Goal: Task Accomplishment & Management: Manage account settings

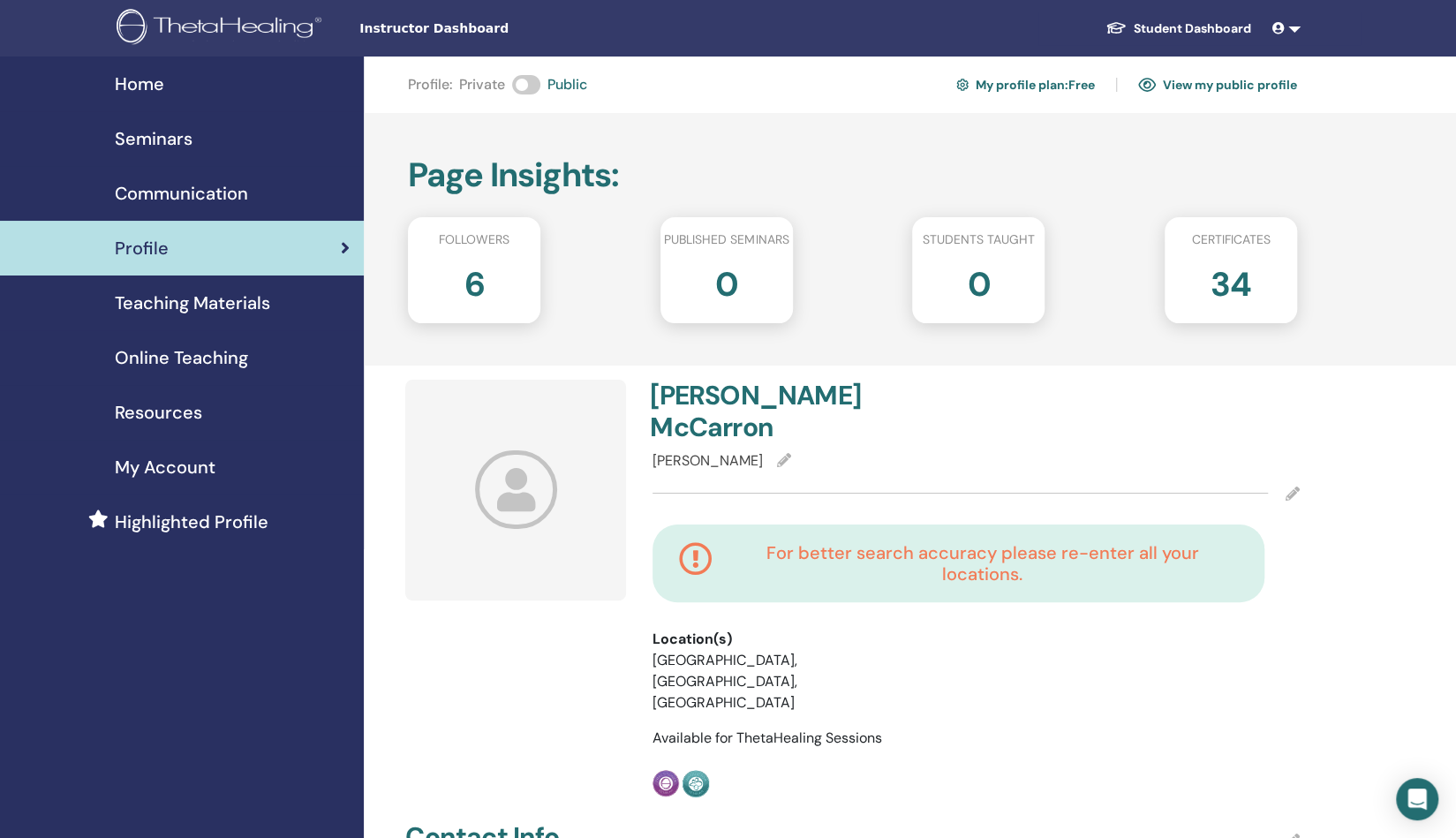
click at [514, 83] on span at bounding box center [526, 84] width 28 height 19
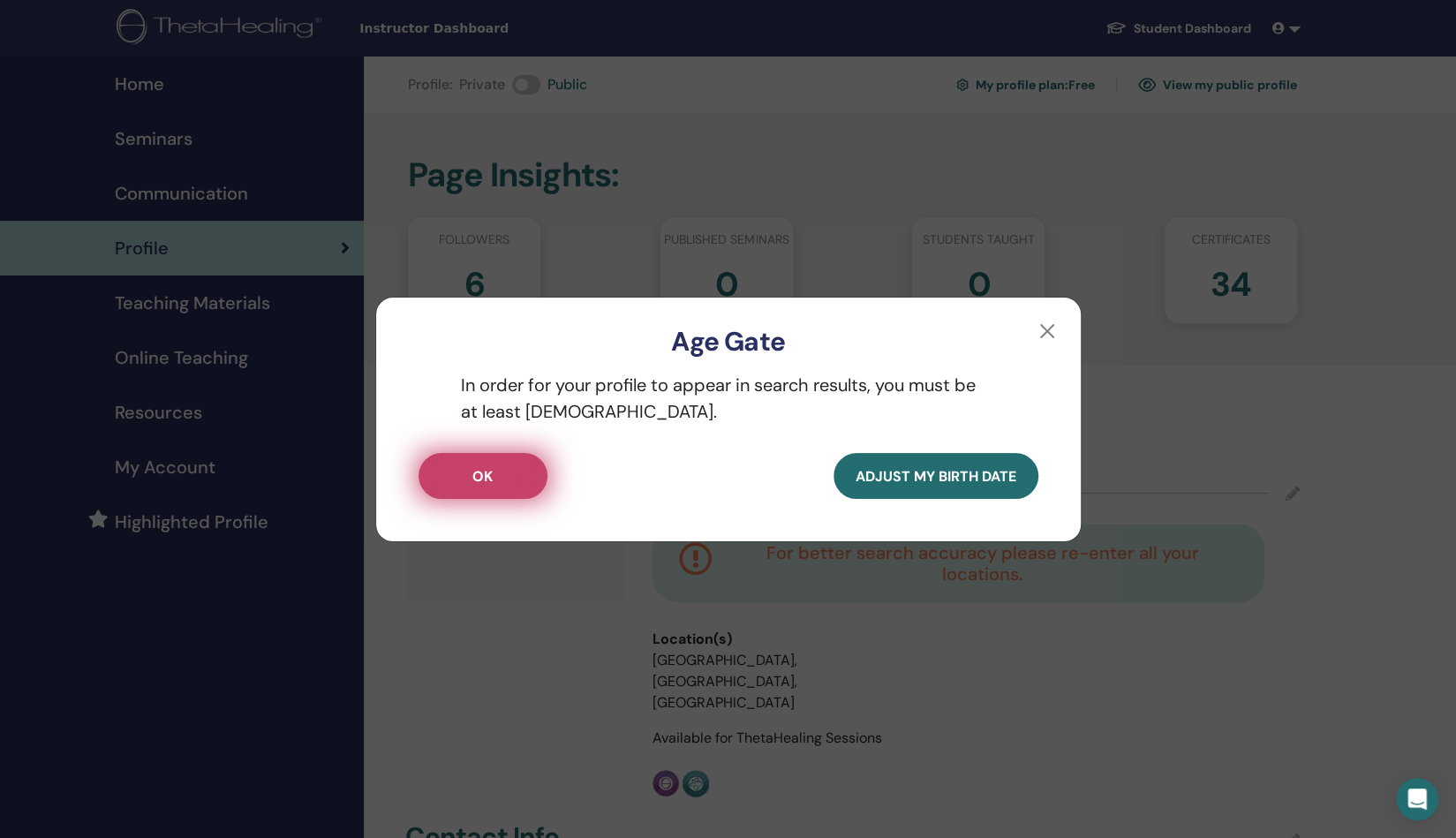
click at [496, 480] on button "OK" at bounding box center [483, 475] width 129 height 45
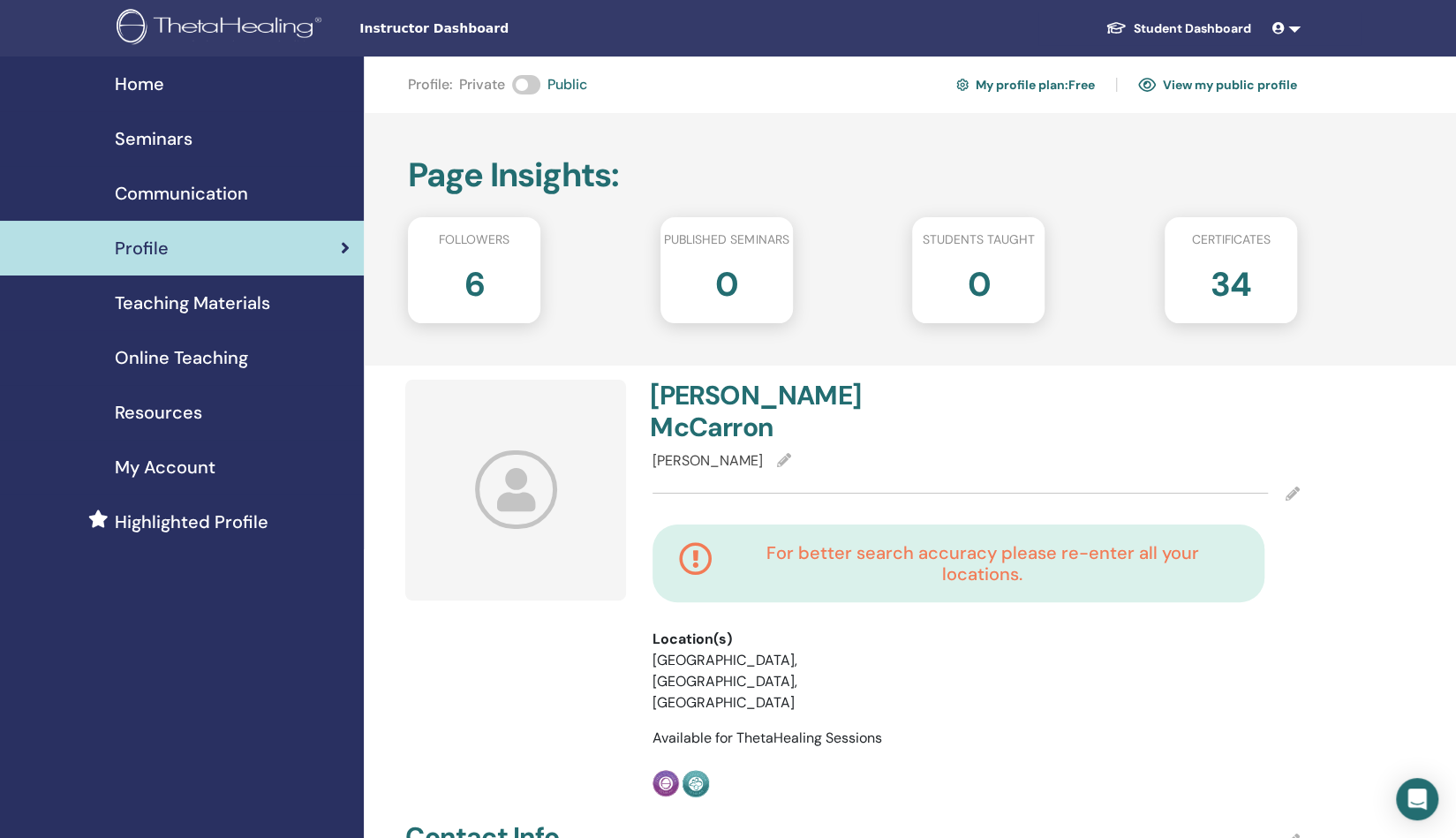
click at [520, 82] on span at bounding box center [526, 84] width 28 height 19
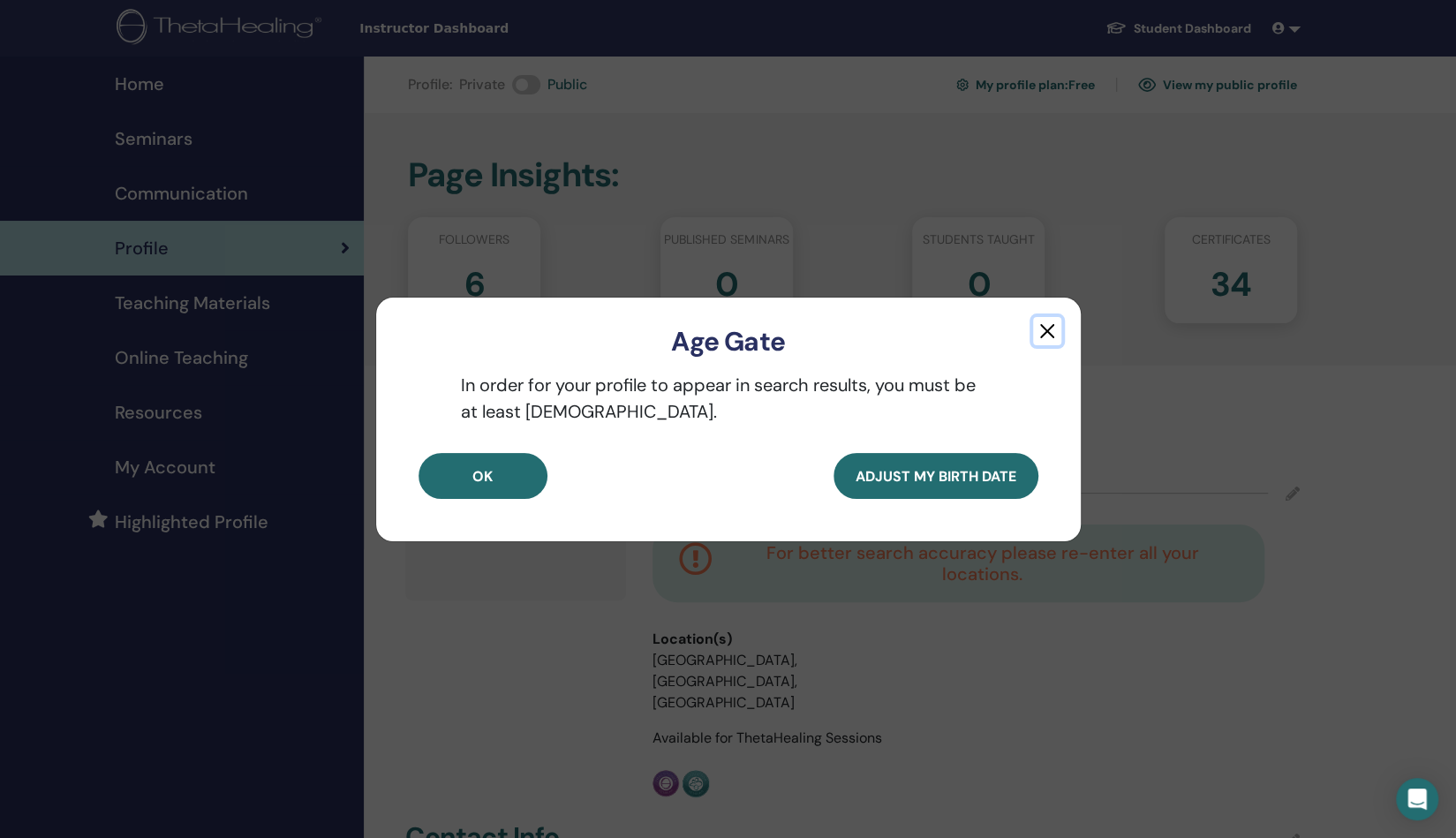
click at [1047, 329] on button "button" at bounding box center [1047, 331] width 28 height 28
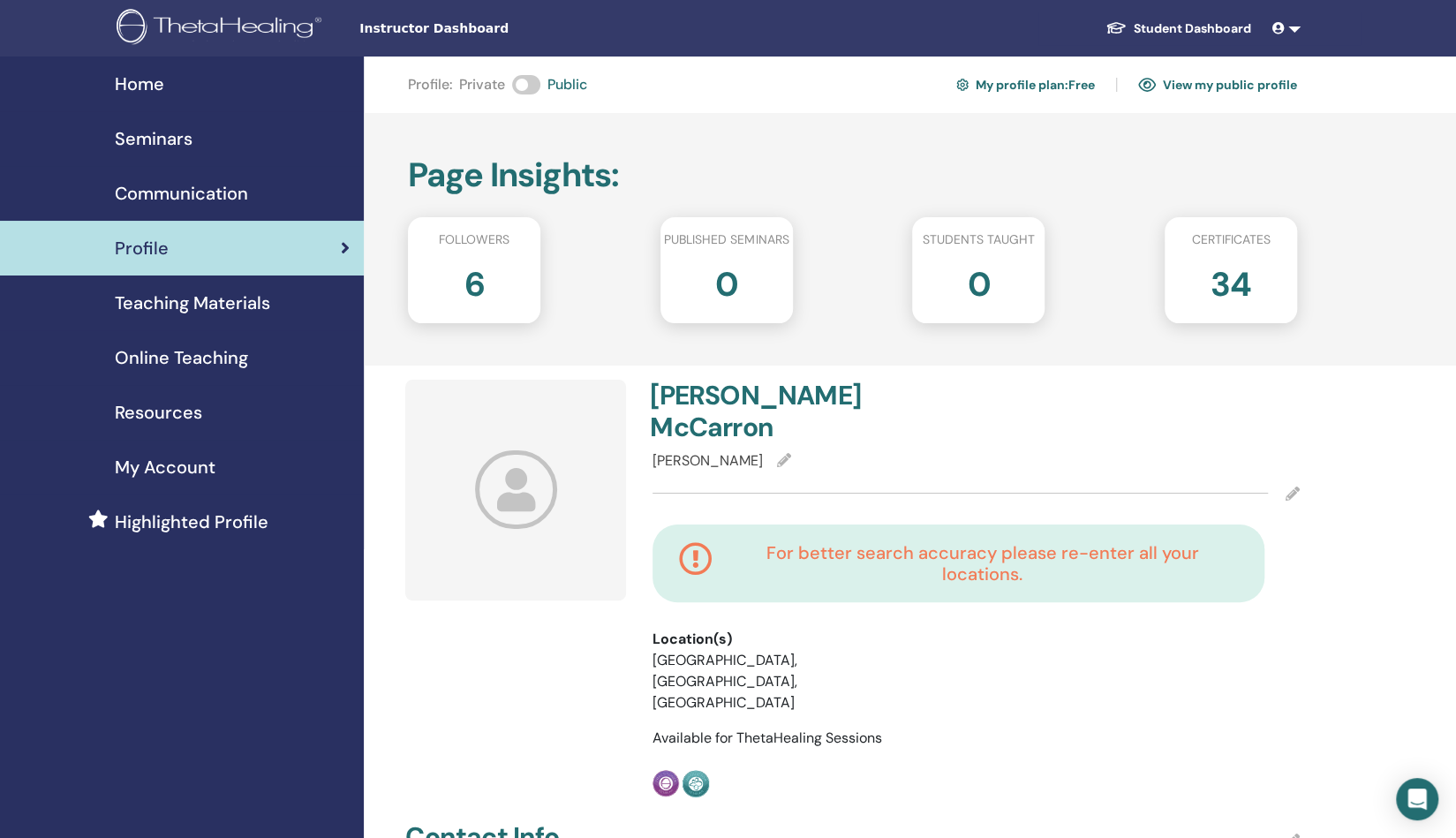
click at [480, 87] on span "Private" at bounding box center [482, 84] width 45 height 21
click at [513, 87] on span at bounding box center [526, 84] width 28 height 19
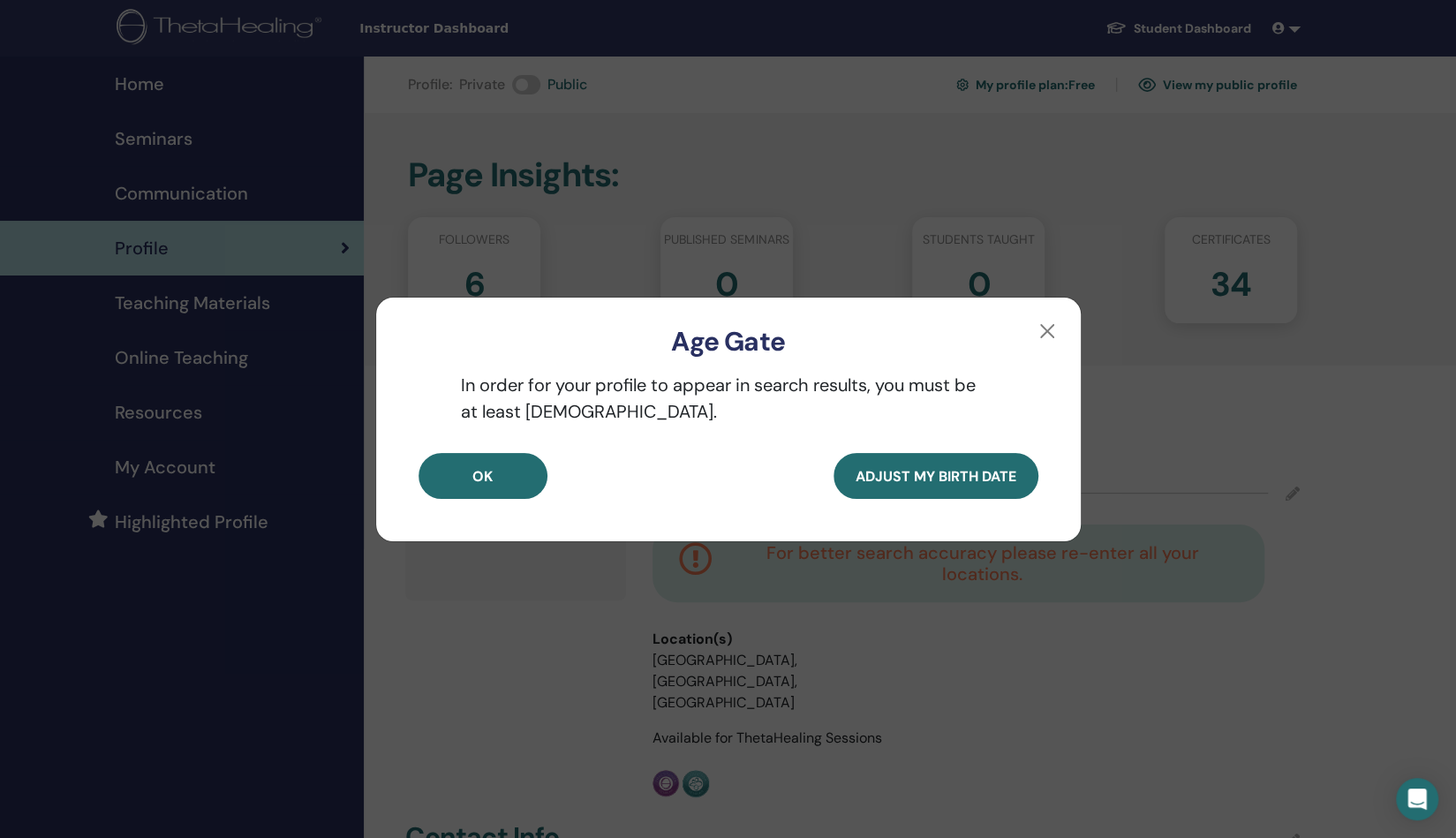
drag, startPoint x: 533, startPoint y: 84, endPoint x: 521, endPoint y: 82, distance: 12.2
click at [521, 82] on div "Age Gate In order for your profile to appear in search results, you must be at …" at bounding box center [728, 419] width 1456 height 838
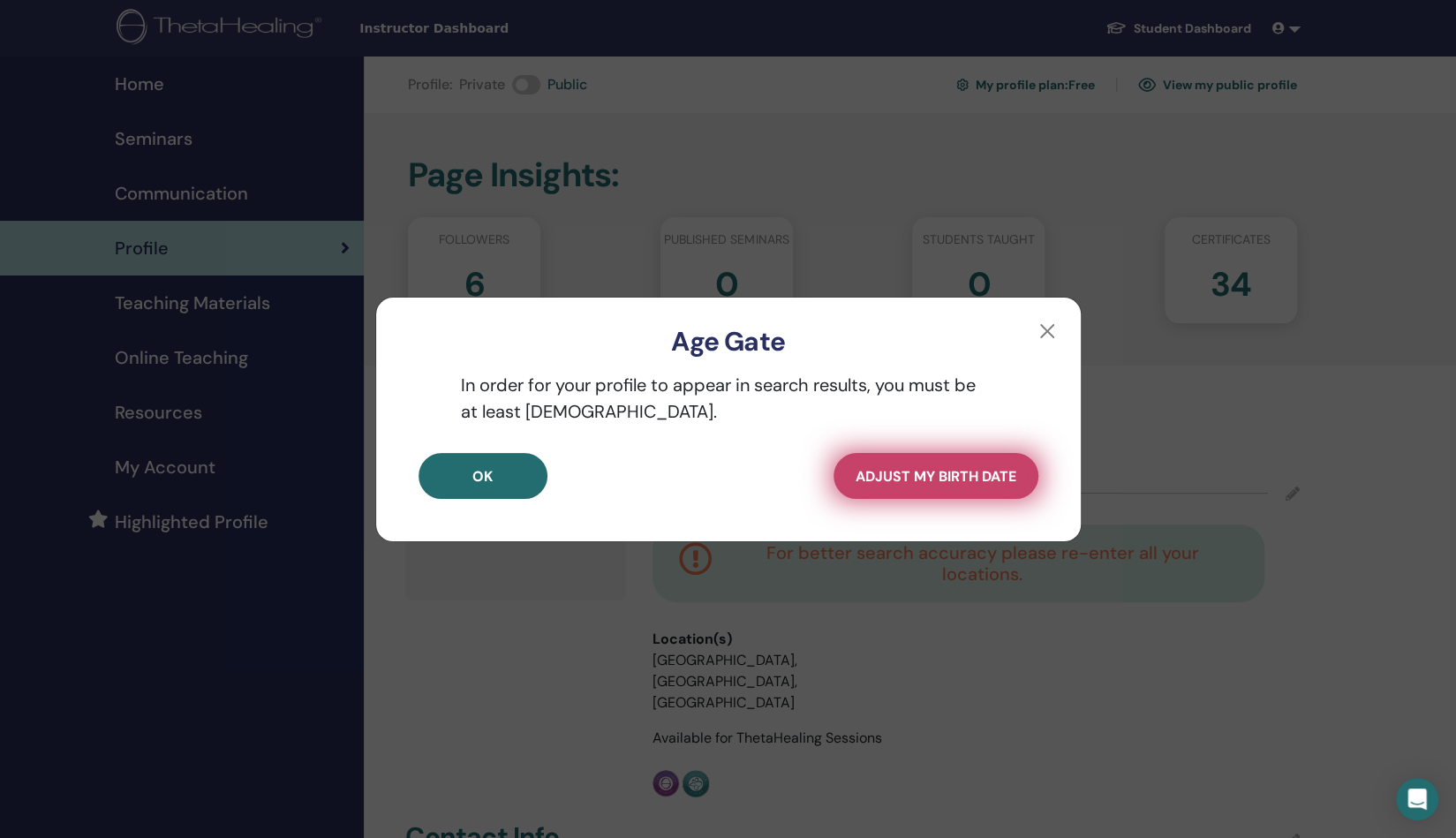
click at [914, 472] on span "Adjust my Birth Date" at bounding box center [935, 476] width 161 height 19
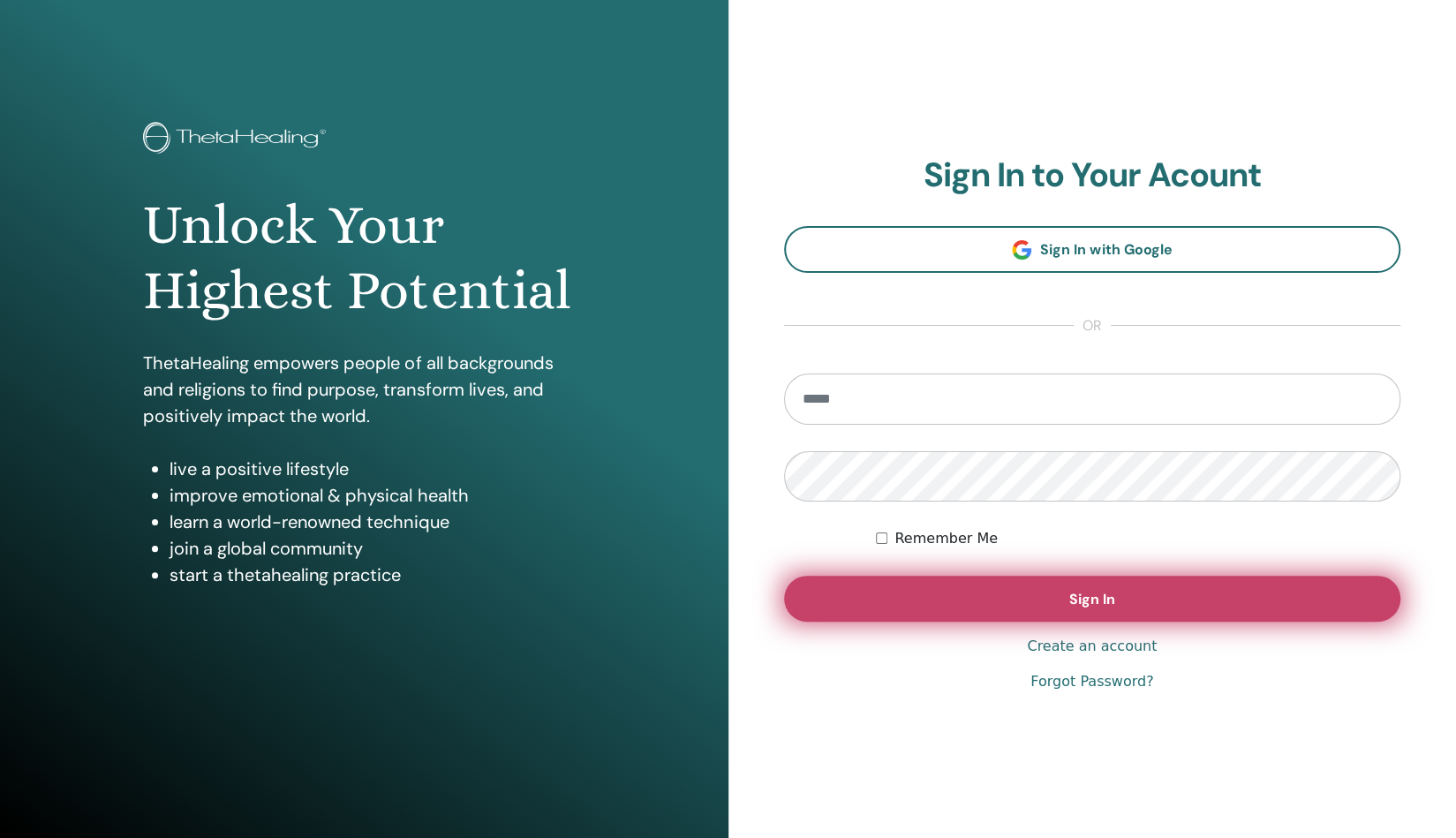
type input "**********"
click at [1050, 603] on button "Sign In" at bounding box center [1092, 598] width 617 height 45
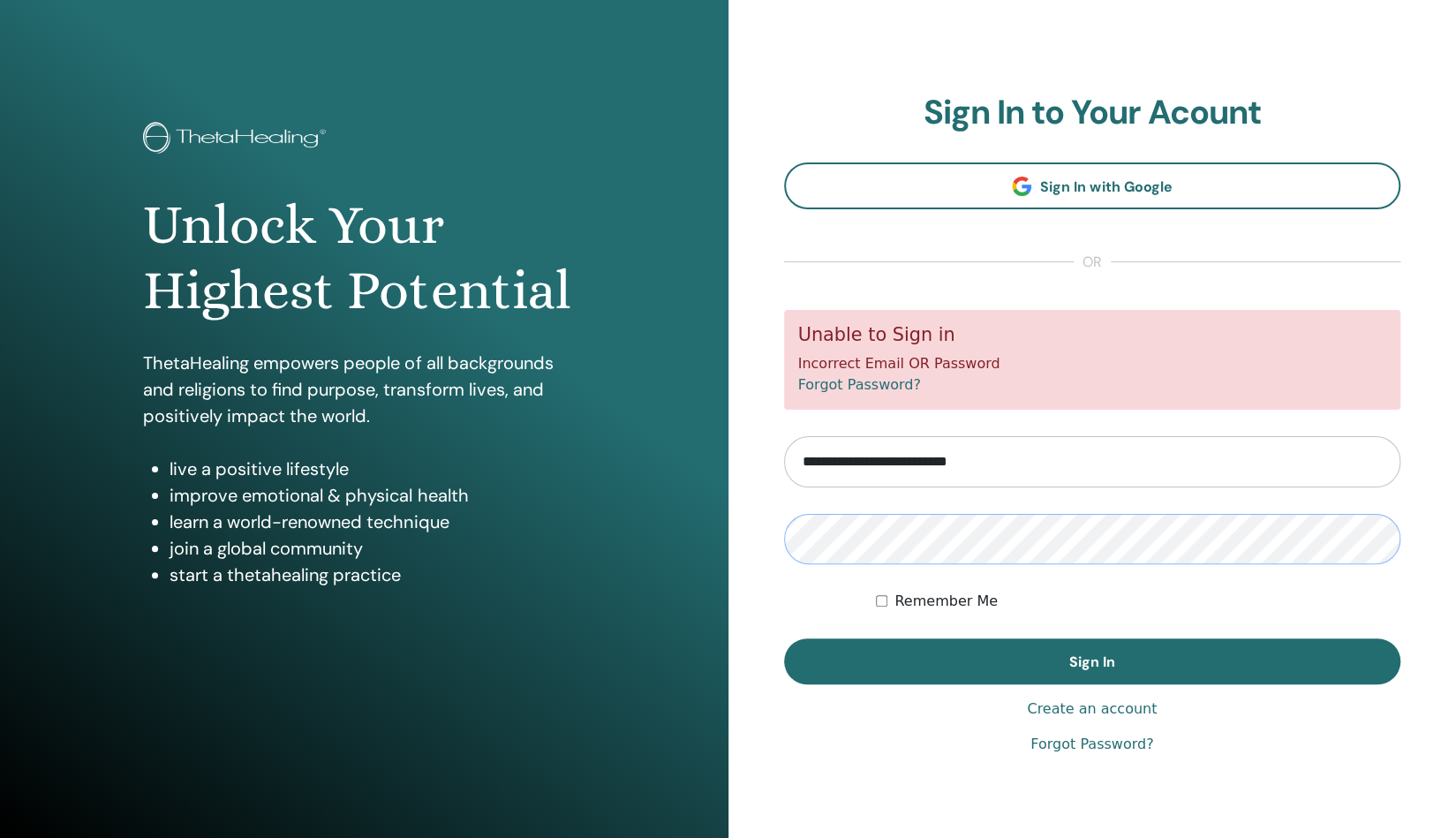
click at [750, 549] on div "**********" at bounding box center [1092, 423] width 728 height 847
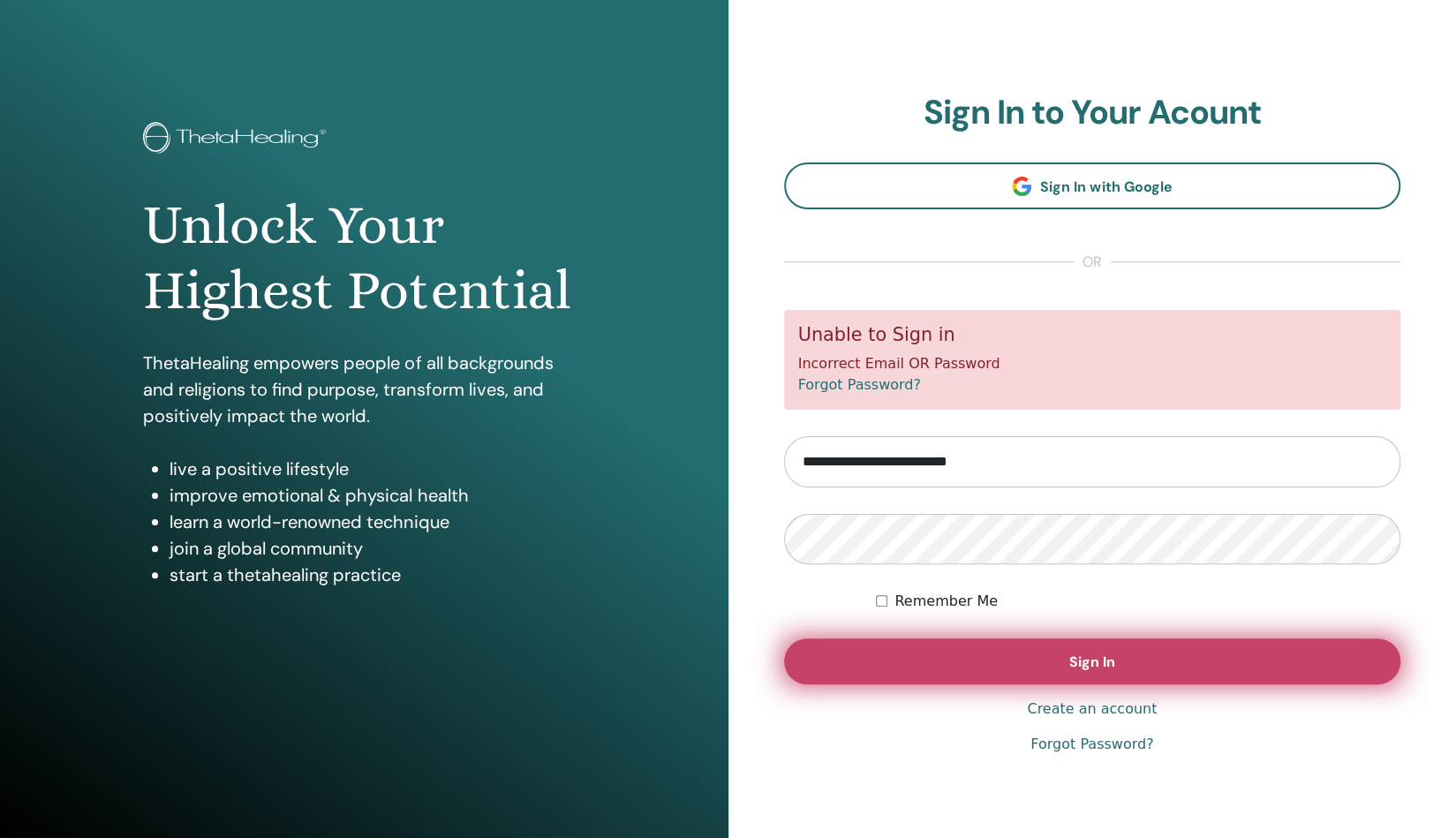
click at [1051, 678] on button "Sign In" at bounding box center [1092, 661] width 617 height 45
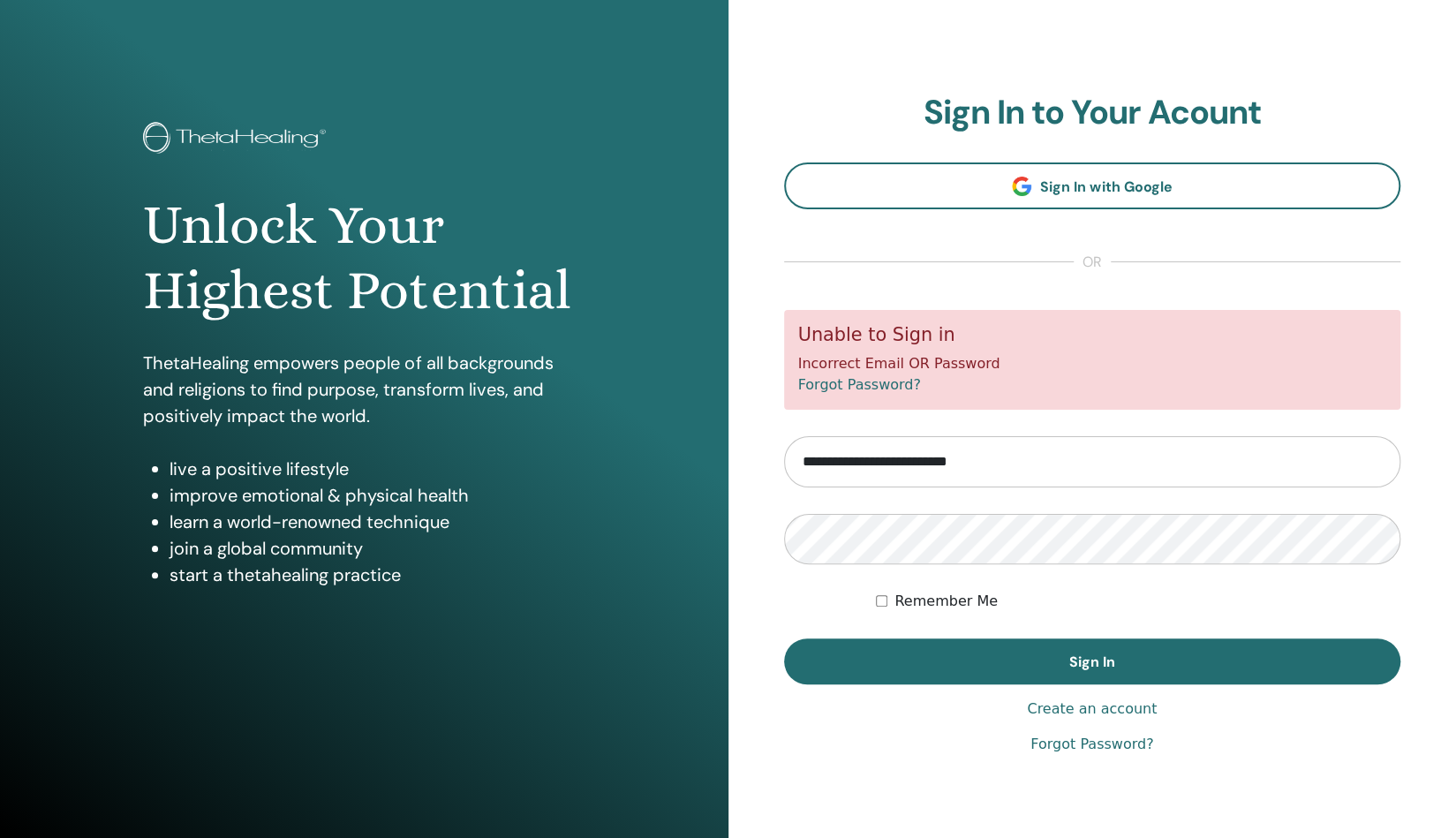
click at [867, 386] on link "Forgot Password?" at bounding box center [859, 384] width 122 height 17
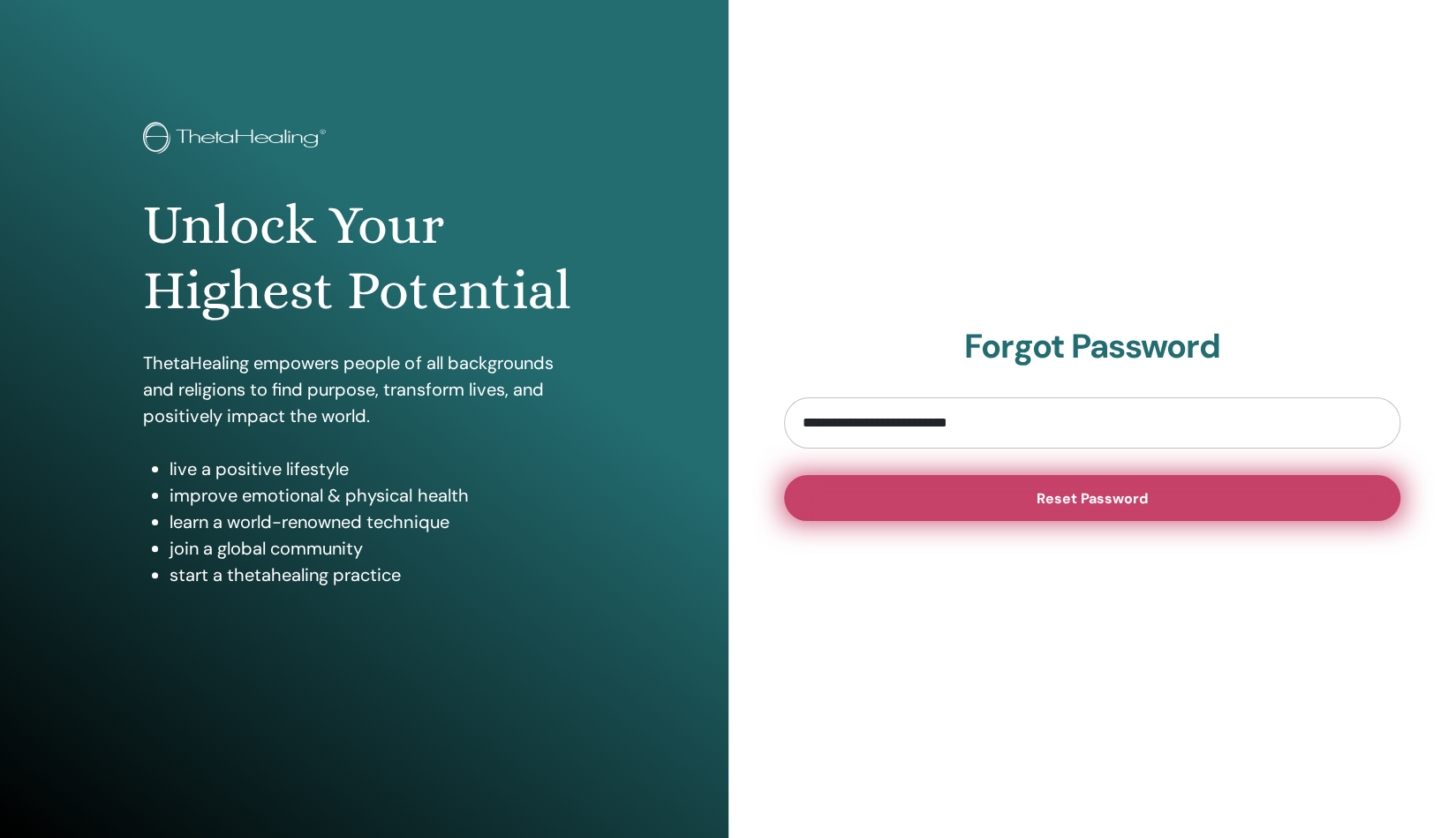
type input "**********"
click at [1234, 513] on button "Reset Password" at bounding box center [1092, 497] width 617 height 45
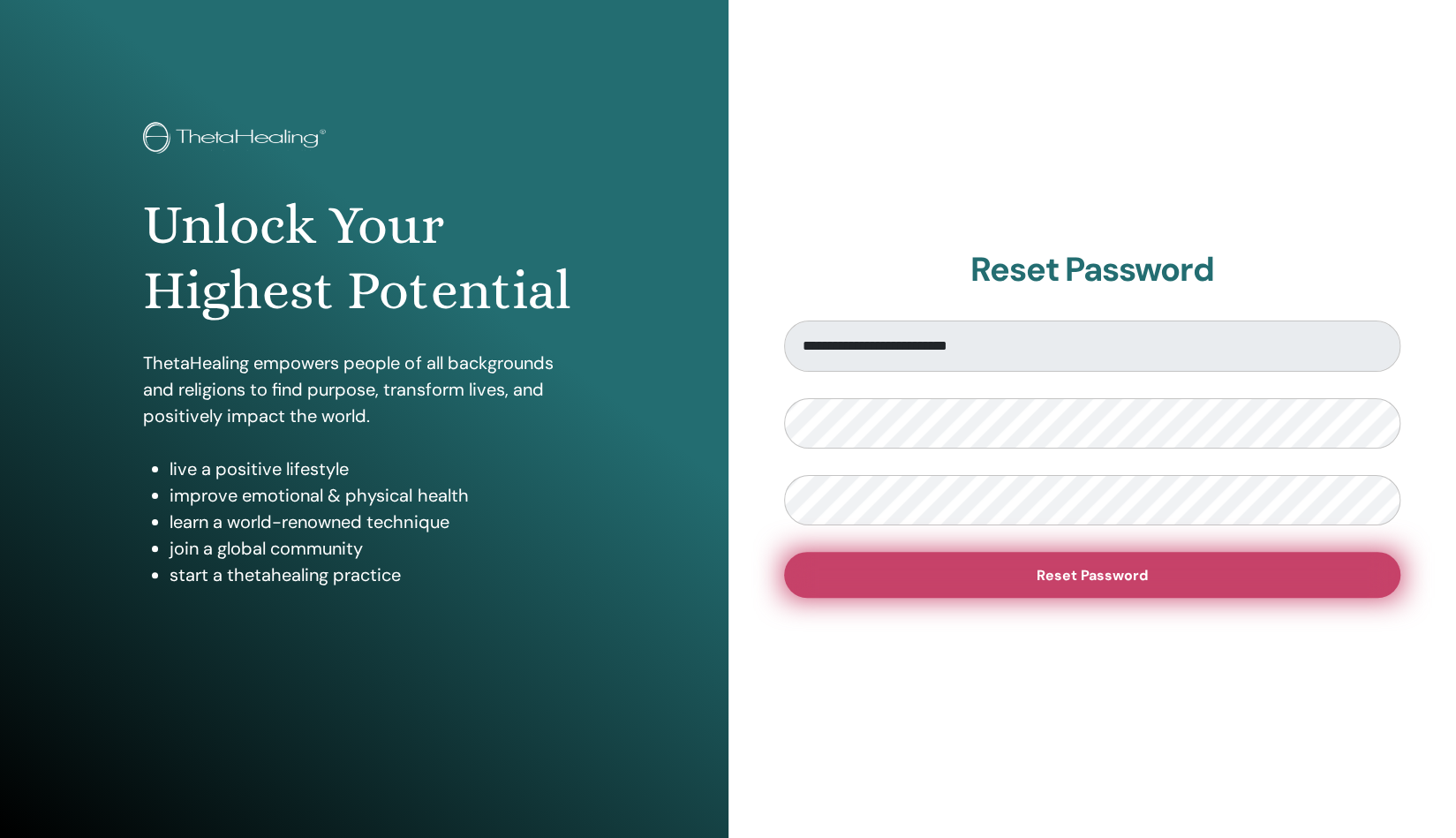
click at [829, 576] on button "Reset Password" at bounding box center [1092, 574] width 617 height 45
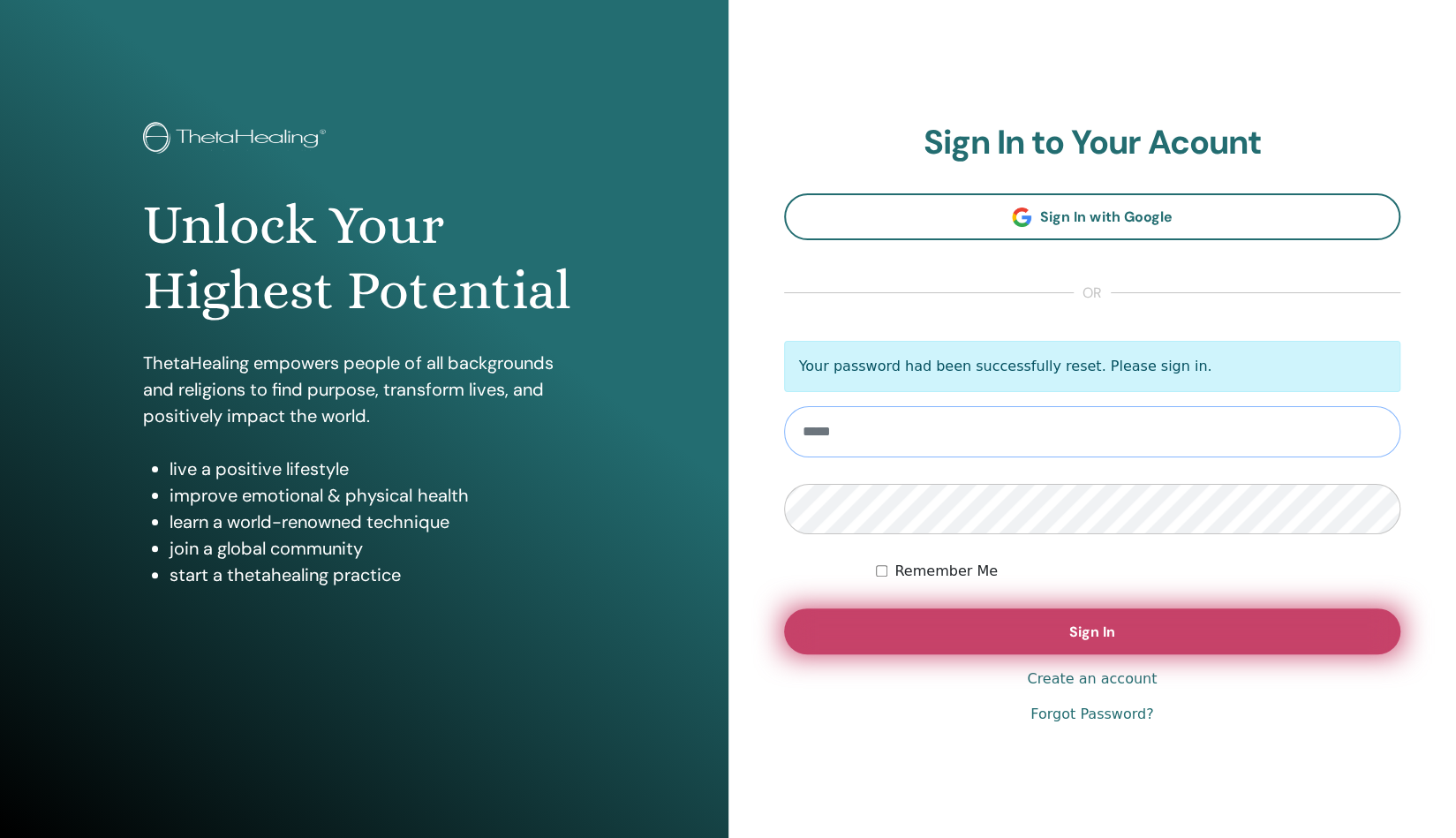
type input "**********"
click at [1086, 626] on span "Sign In" at bounding box center [1091, 632] width 45 height 19
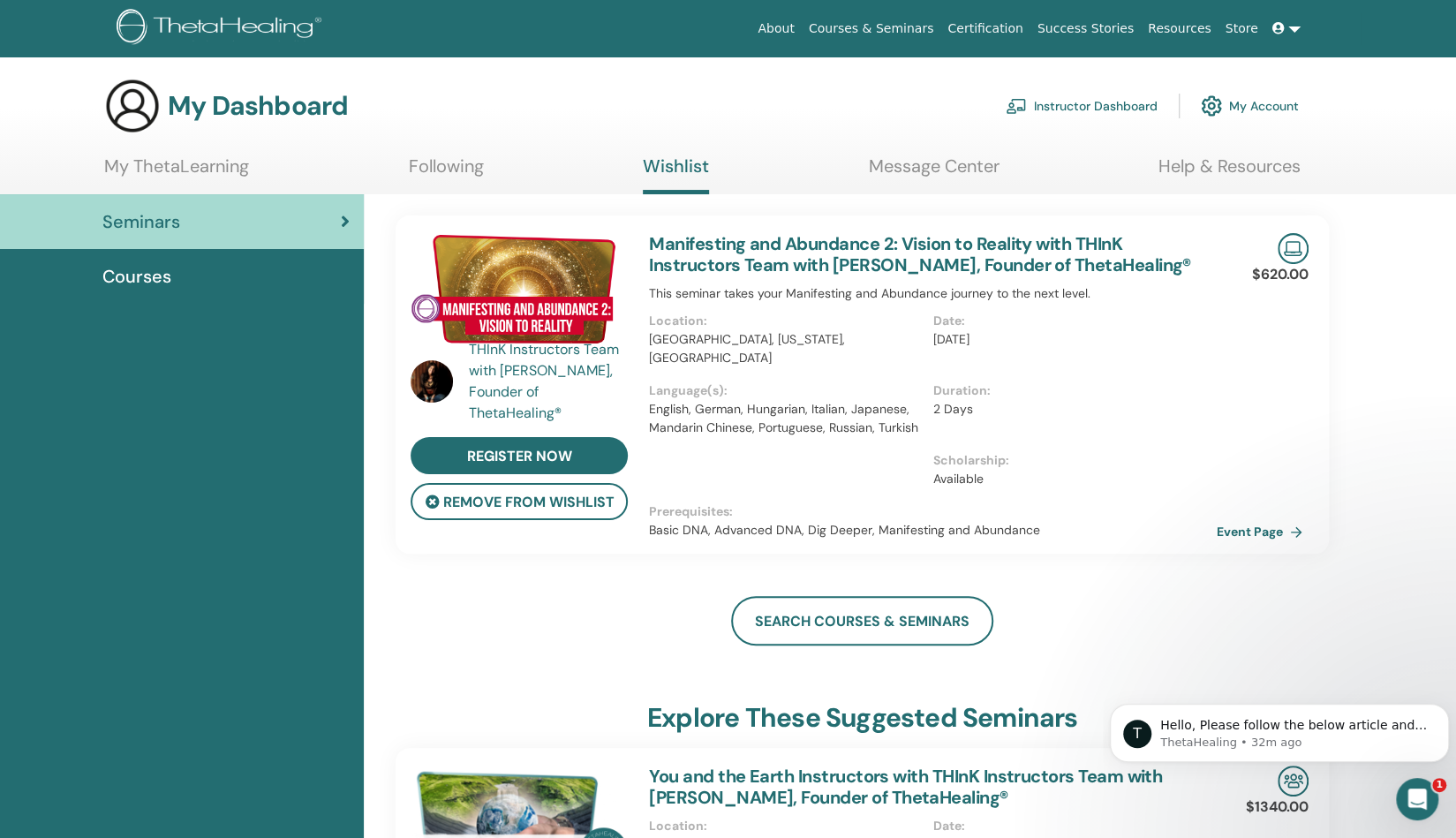
click at [1100, 108] on link "Instructor Dashboard" at bounding box center [1082, 106] width 152 height 39
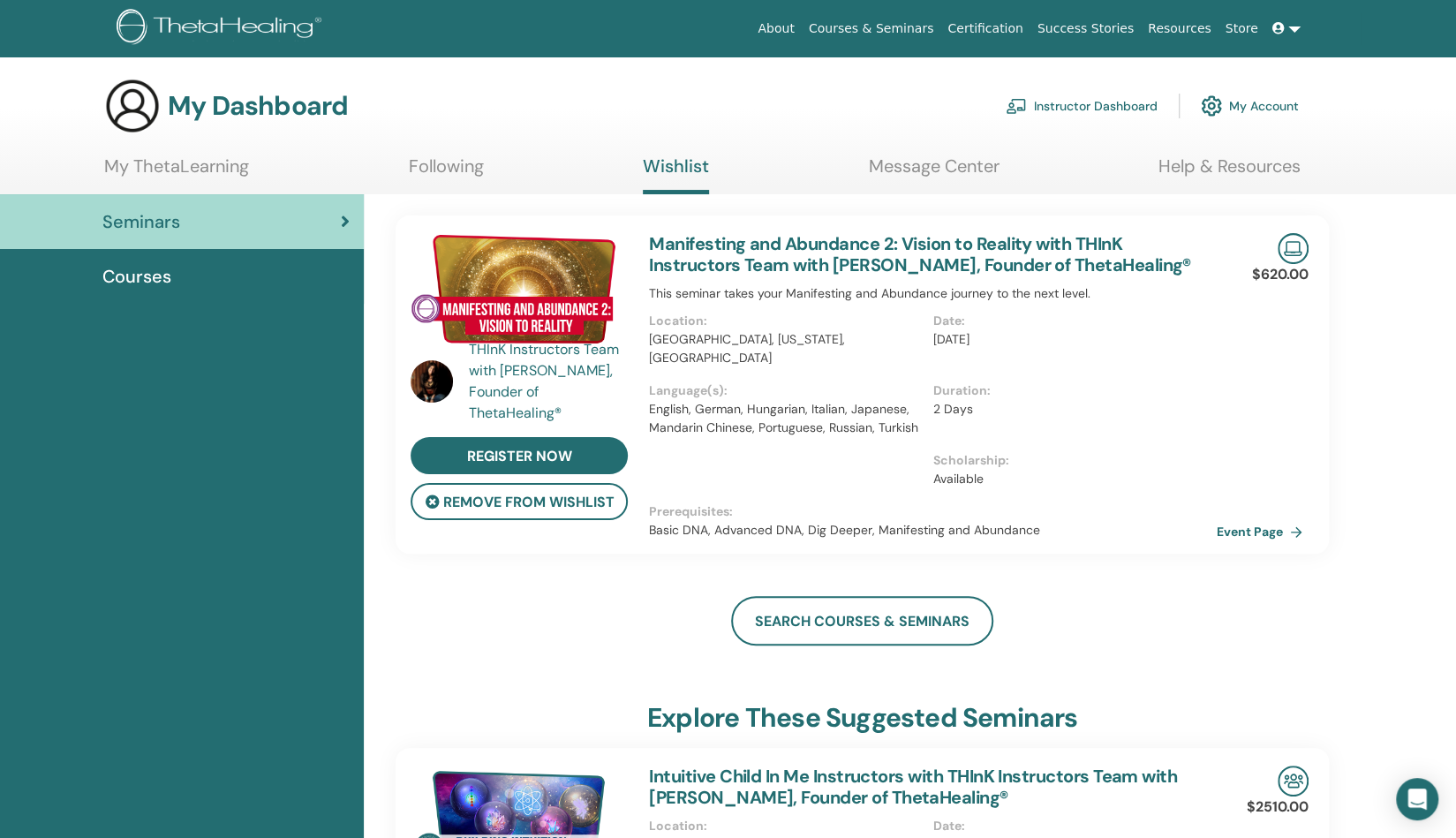
click at [1259, 101] on link "My Account" at bounding box center [1250, 106] width 98 height 39
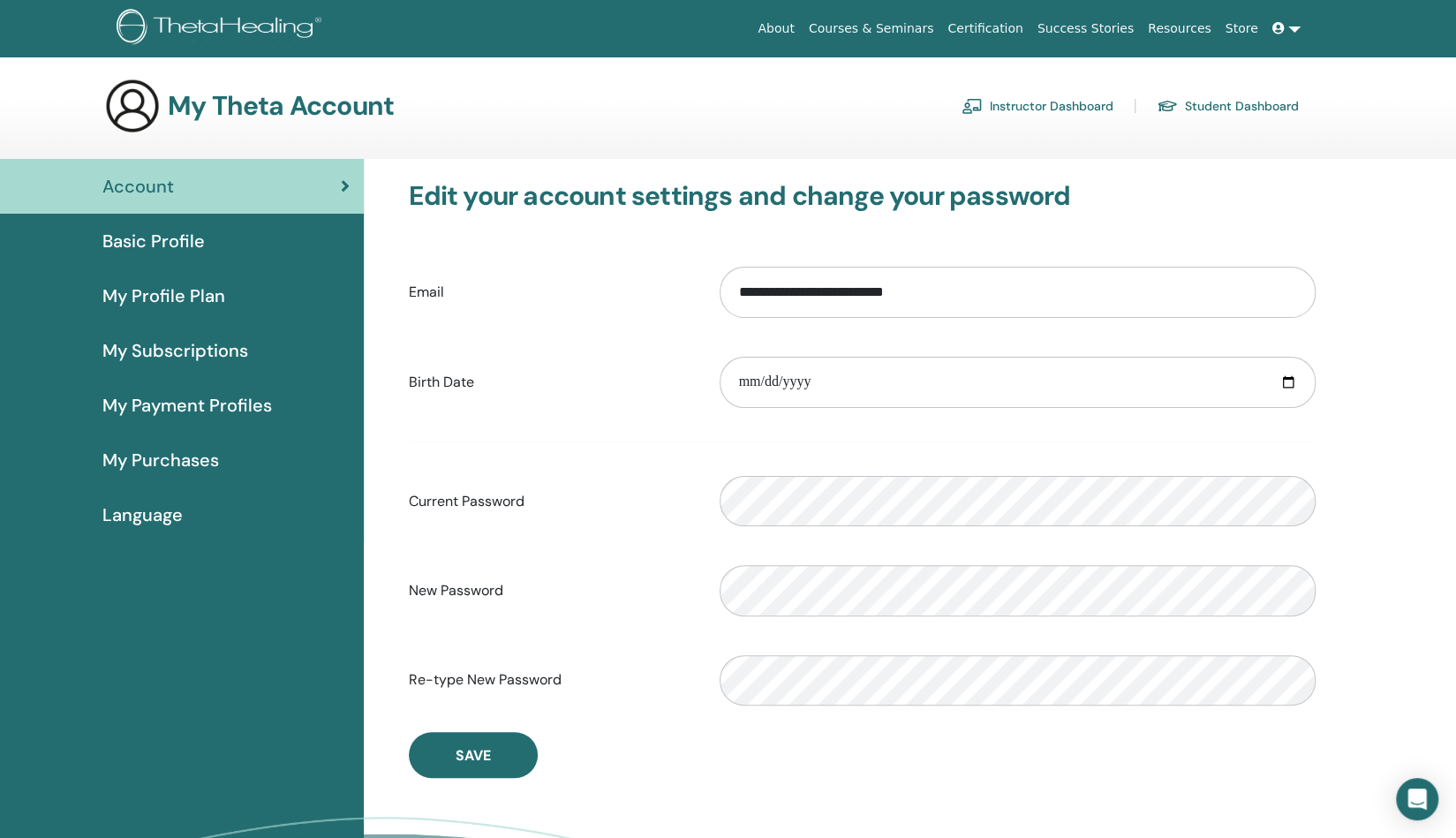
click at [1060, 101] on link "Instructor Dashboard" at bounding box center [1037, 106] width 152 height 28
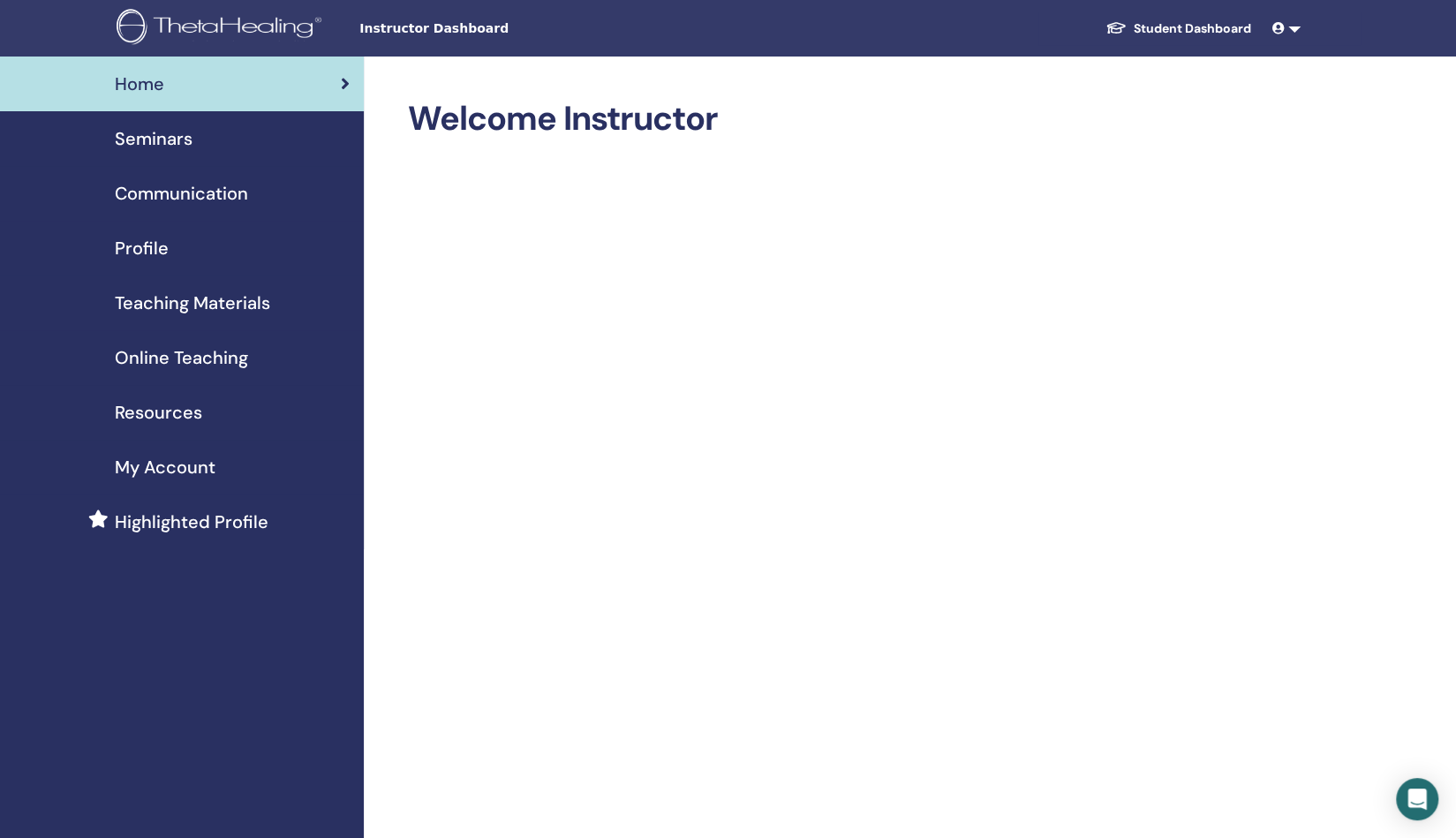
click at [135, 237] on span "Profile" at bounding box center [142, 248] width 54 height 27
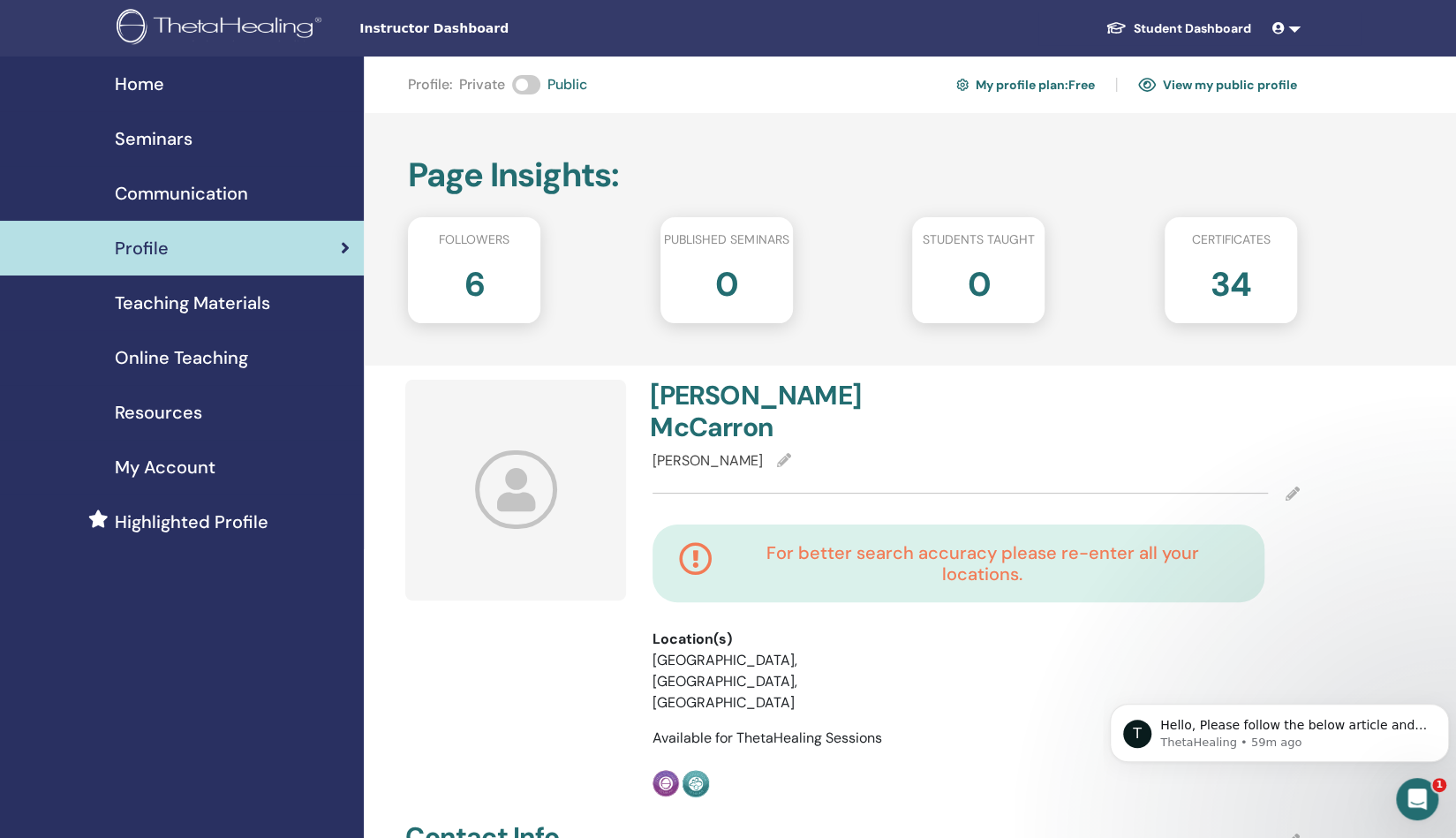
click at [526, 82] on span at bounding box center [526, 84] width 28 height 19
click at [1236, 80] on link "View my public profile" at bounding box center [1217, 84] width 159 height 28
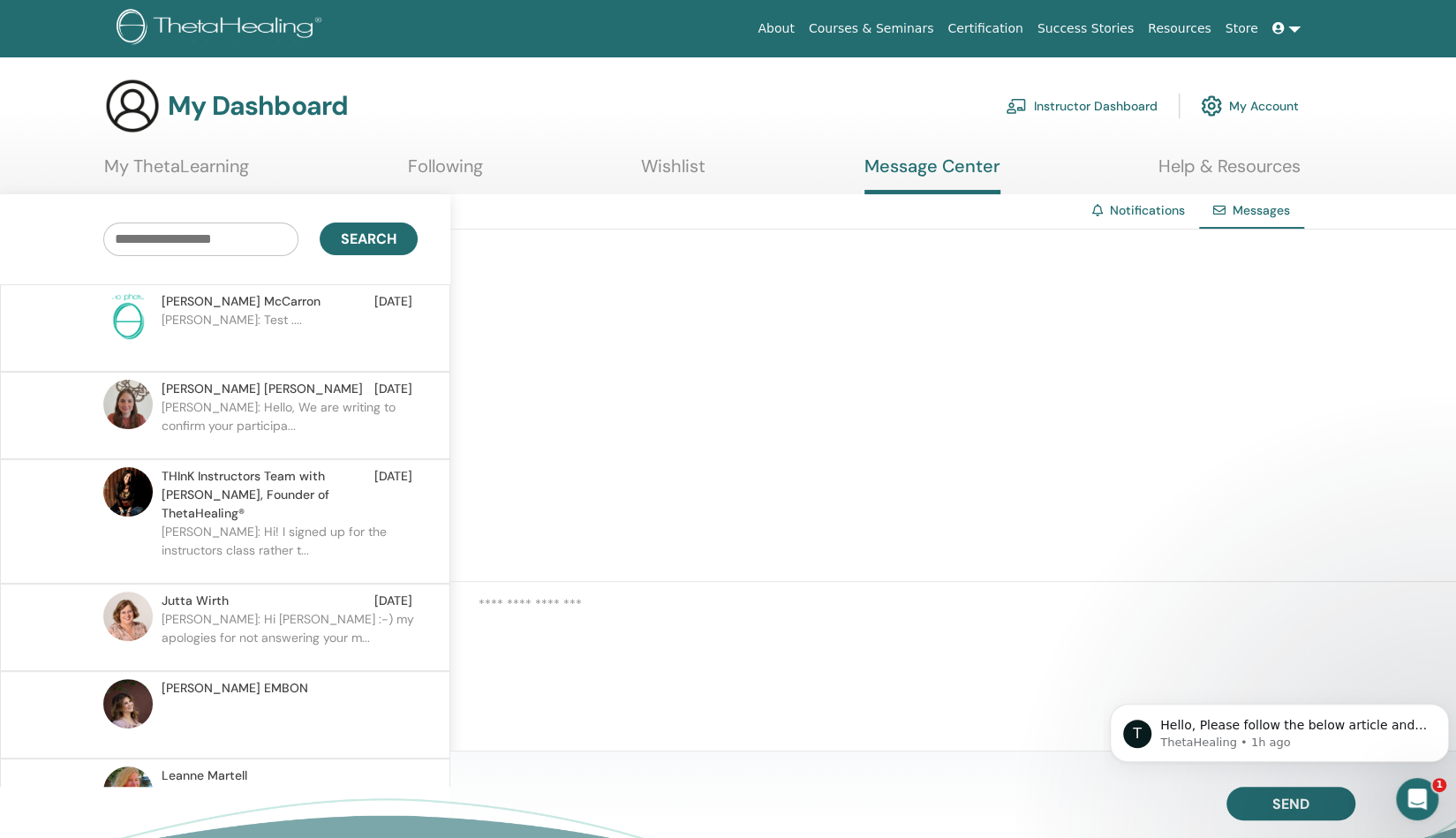
click at [892, 31] on link "Courses & Seminars" at bounding box center [871, 28] width 139 height 32
